Goal: Task Accomplishment & Management: Use online tool/utility

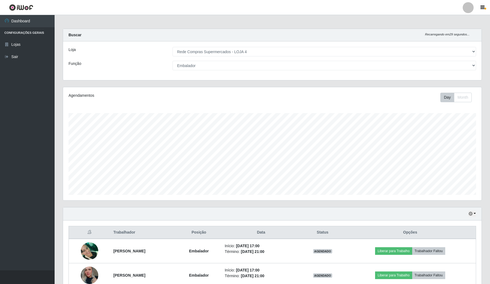
select select "159"
select select "1"
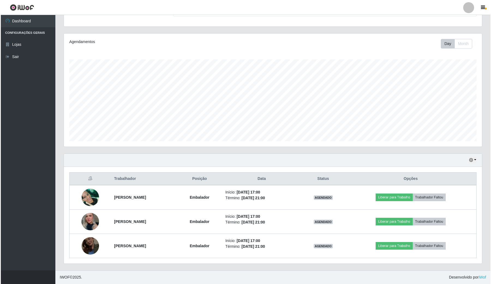
scroll to position [114, 418]
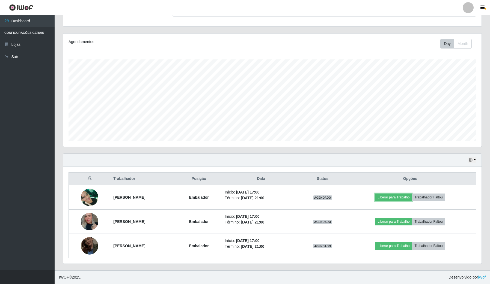
click at [388, 197] on button "Liberar para Trabalho" at bounding box center [393, 198] width 37 height 8
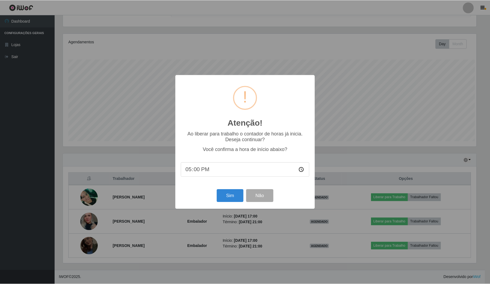
scroll to position [114, 414]
click at [223, 199] on button "Sim" at bounding box center [230, 196] width 26 height 13
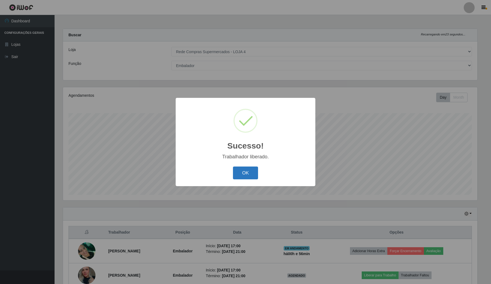
click at [239, 175] on button "OK" at bounding box center [245, 173] width 25 height 13
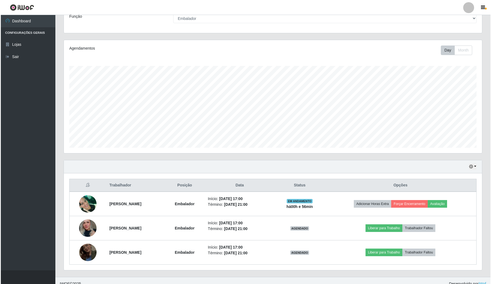
scroll to position [55, 0]
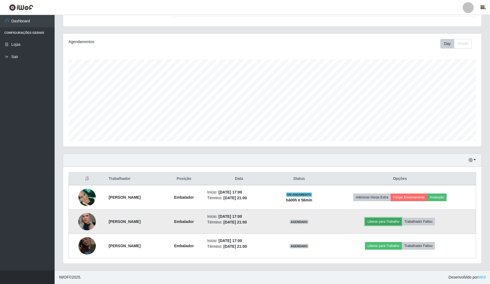
click at [385, 219] on button "Liberar para Trabalho" at bounding box center [383, 222] width 37 height 8
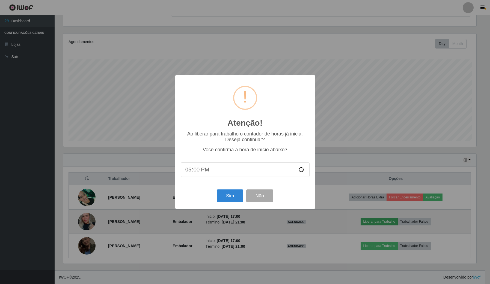
scroll to position [114, 414]
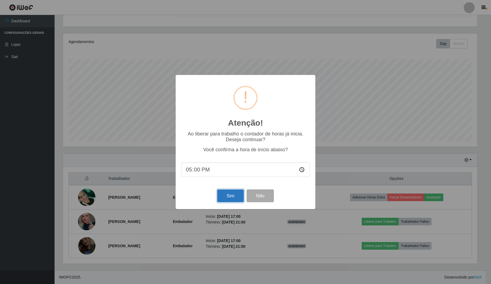
click at [233, 199] on button "Sim" at bounding box center [230, 196] width 26 height 13
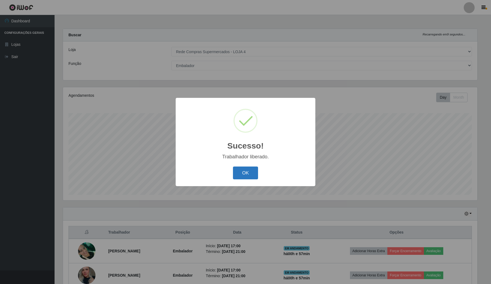
click at [243, 170] on button "OK" at bounding box center [245, 173] width 25 height 13
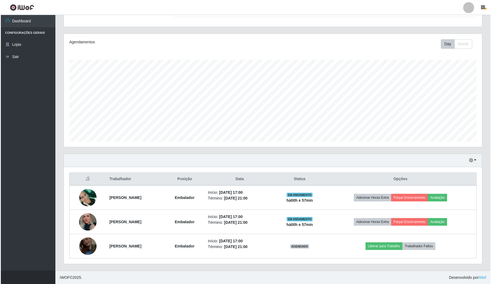
scroll to position [55, 0]
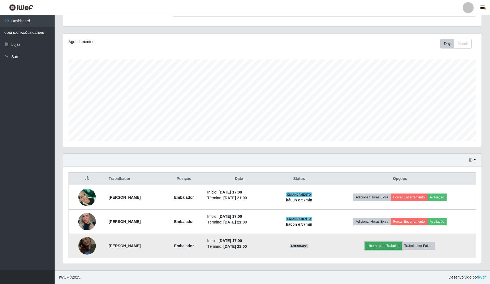
click at [395, 245] on button "Liberar para Trabalho" at bounding box center [383, 246] width 37 height 8
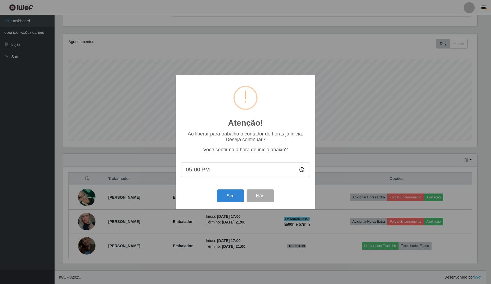
click at [197, 174] on input "17:00" at bounding box center [245, 170] width 129 height 14
type input "17:57"
click at [365, 148] on div "Atenção! × Ao liberar para trabalho o contador de horas já inicia. Deseja conti…" at bounding box center [245, 142] width 491 height 284
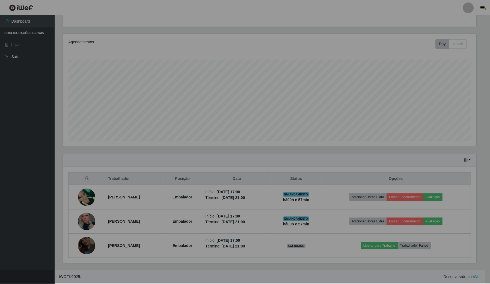
scroll to position [114, 418]
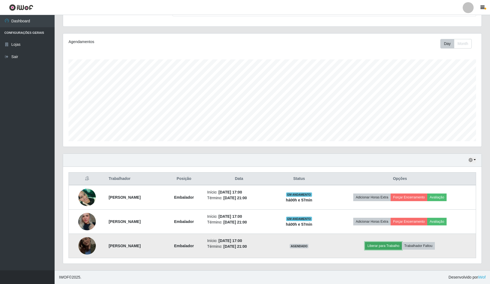
click at [377, 245] on button "Liberar para Trabalho" at bounding box center [383, 246] width 37 height 8
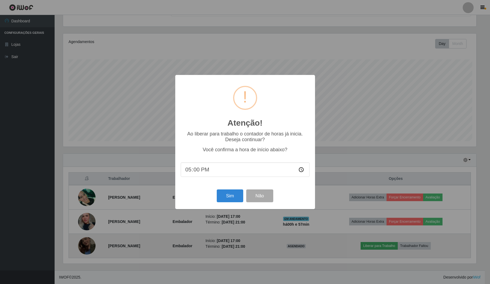
scroll to position [114, 414]
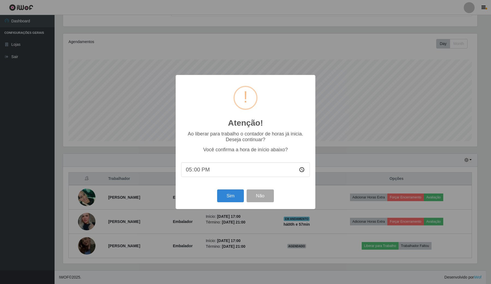
click at [194, 172] on input "17:00" at bounding box center [245, 170] width 129 height 14
type input "17:58"
click at [229, 195] on button "Sim" at bounding box center [230, 196] width 26 height 13
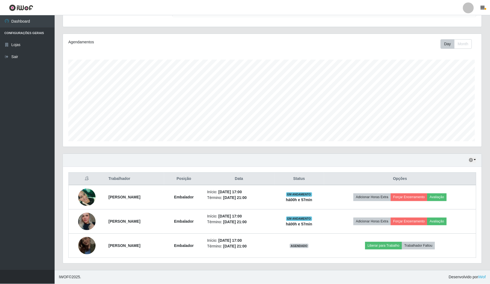
scroll to position [0, 0]
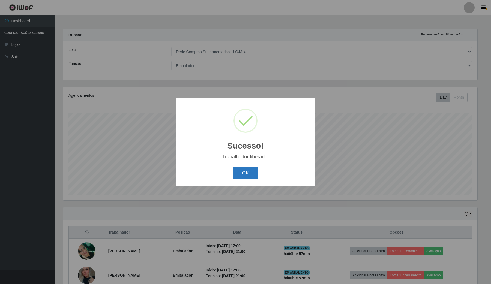
click at [237, 178] on button "OK" at bounding box center [245, 173] width 25 height 13
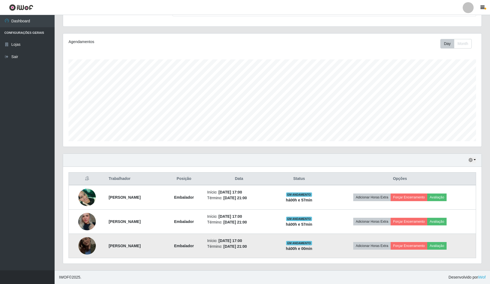
click at [80, 246] on img at bounding box center [86, 246] width 17 height 31
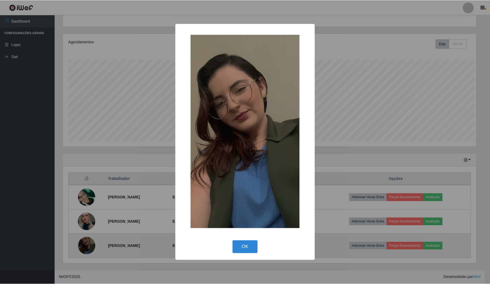
scroll to position [114, 414]
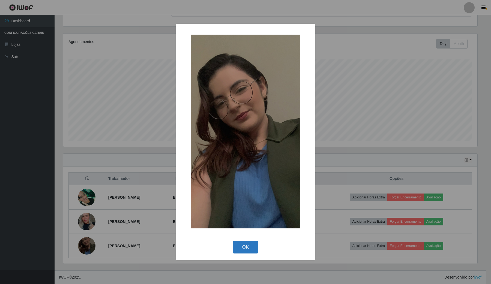
click at [244, 247] on button "OK" at bounding box center [245, 247] width 25 height 13
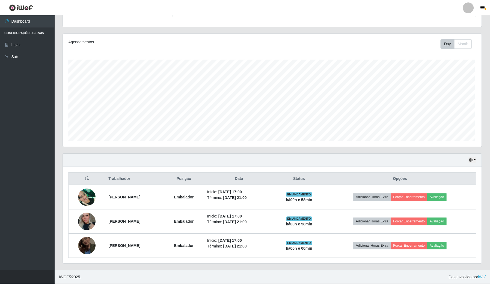
scroll to position [114, 418]
